Goal: Task Accomplishment & Management: Manage account settings

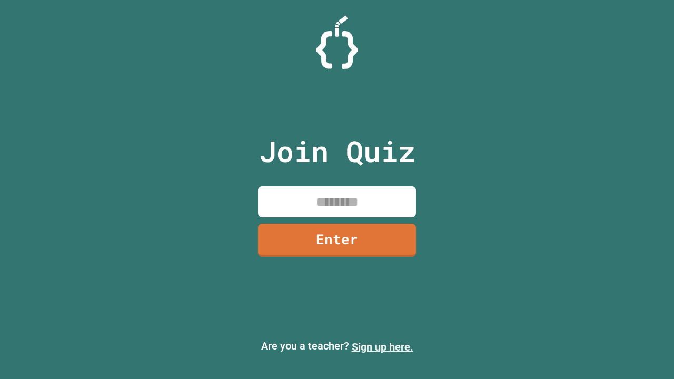
click at [382, 347] on link "Sign up here." at bounding box center [383, 347] width 62 height 13
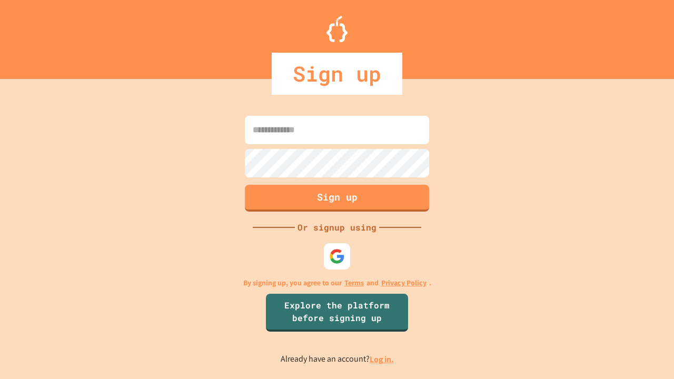
click at [382, 359] on link "Log in." at bounding box center [382, 359] width 24 height 11
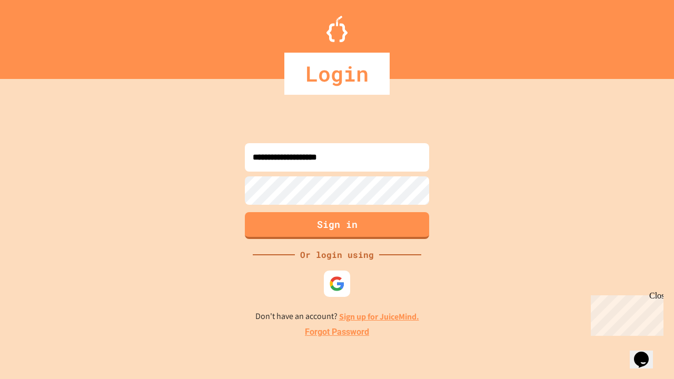
type input "**********"
